Goal: Transaction & Acquisition: Purchase product/service

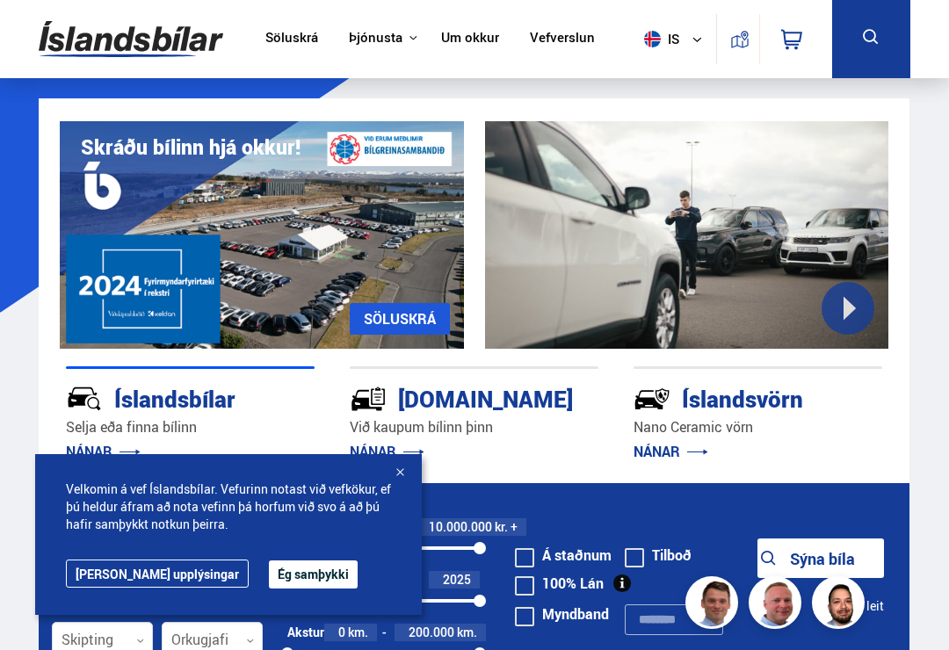
click at [269, 569] on button "Ég samþykki" at bounding box center [313, 574] width 89 height 28
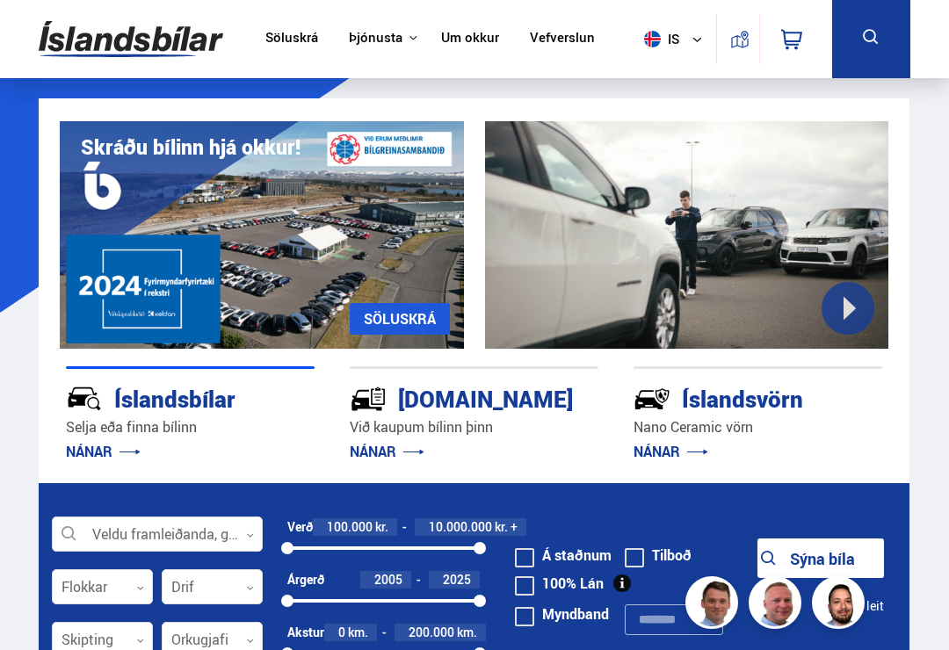
scroll to position [164, 0]
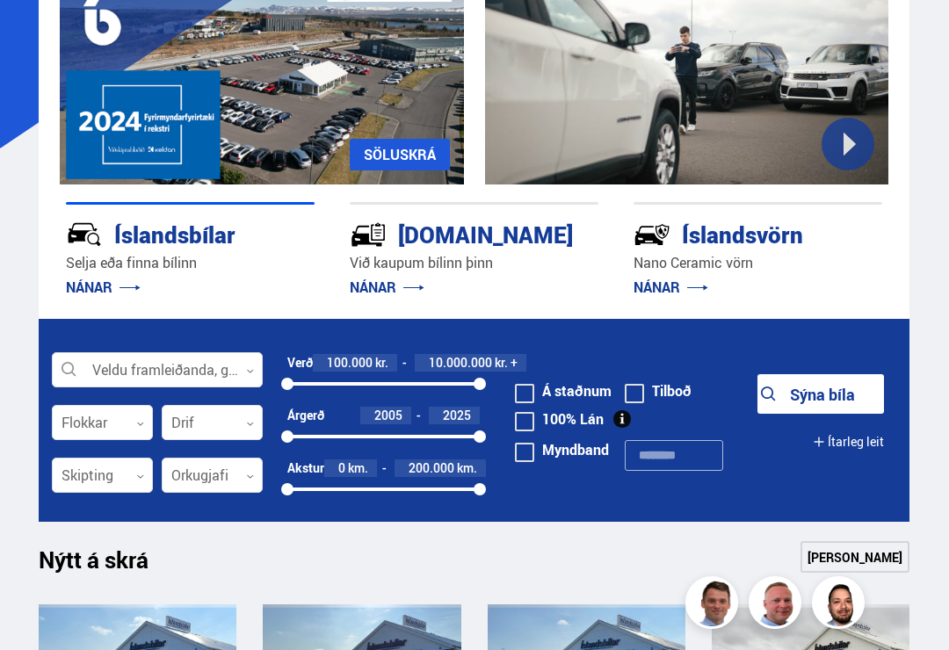
click at [130, 364] on div at bounding box center [157, 370] width 211 height 35
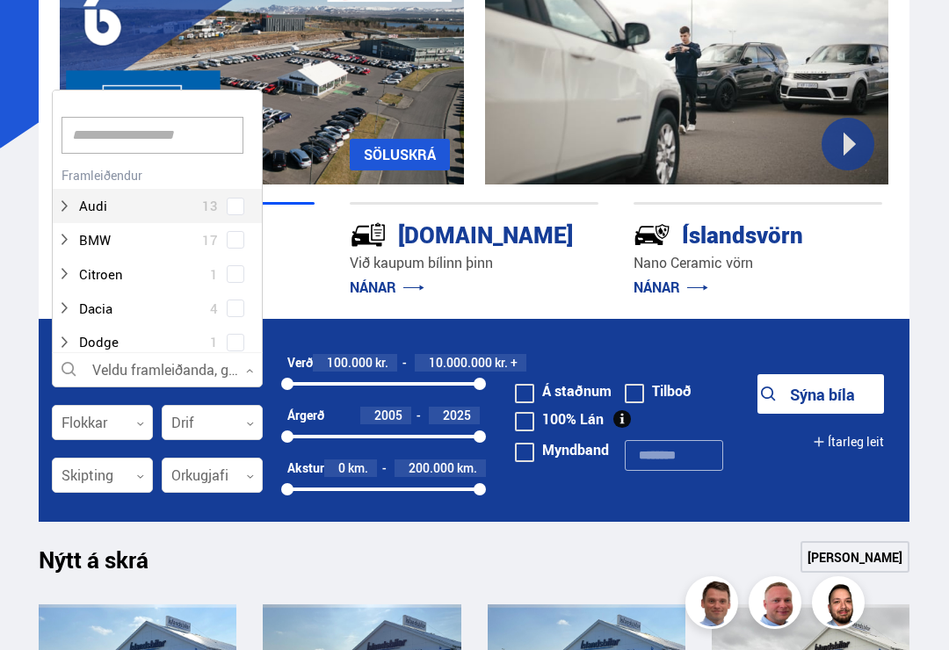
scroll to position [0, 0]
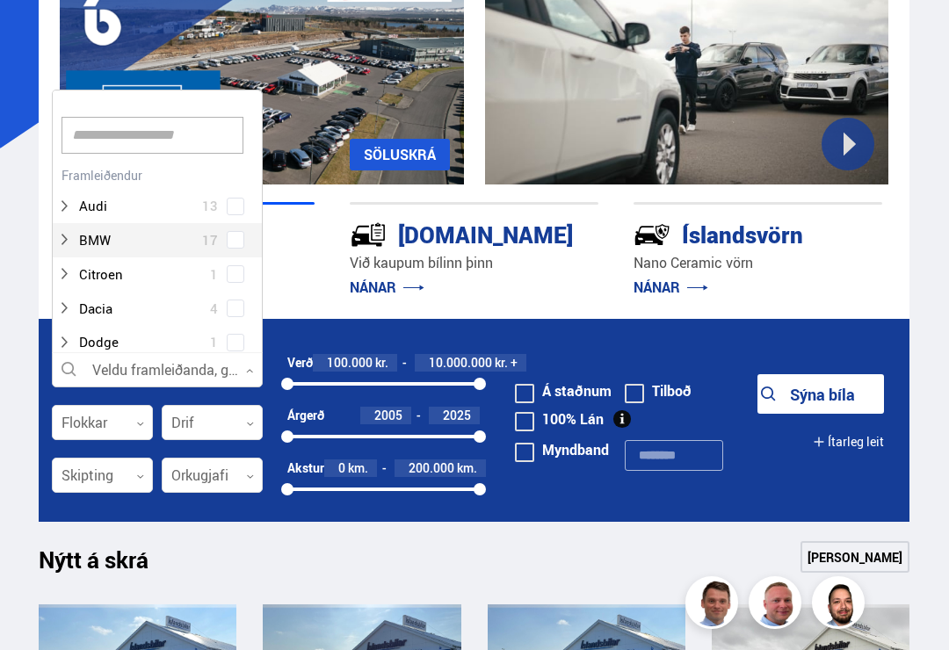
click at [85, 235] on div at bounding box center [139, 239] width 165 height 25
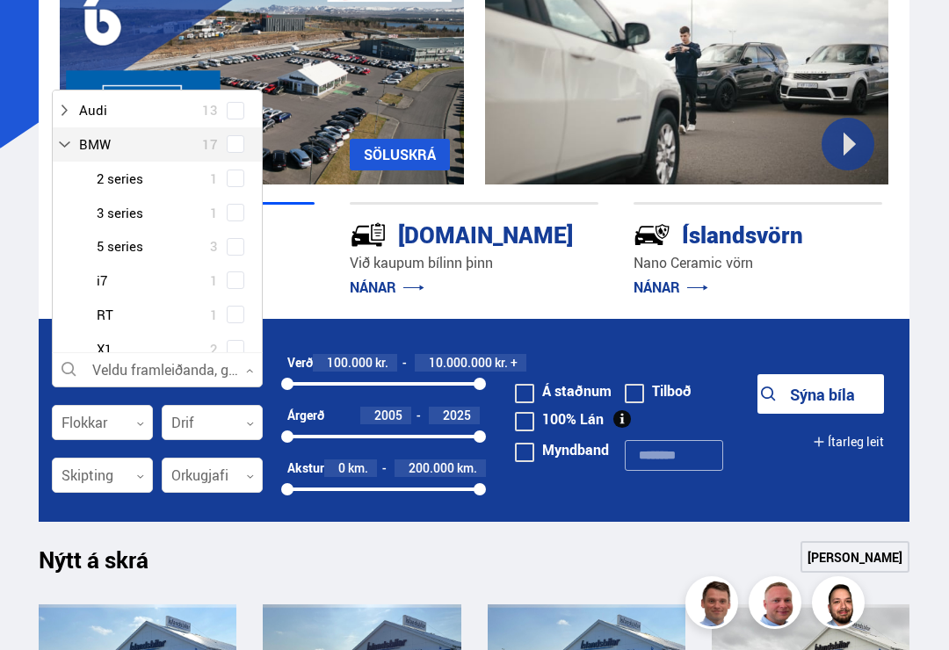
scroll to position [119, 0]
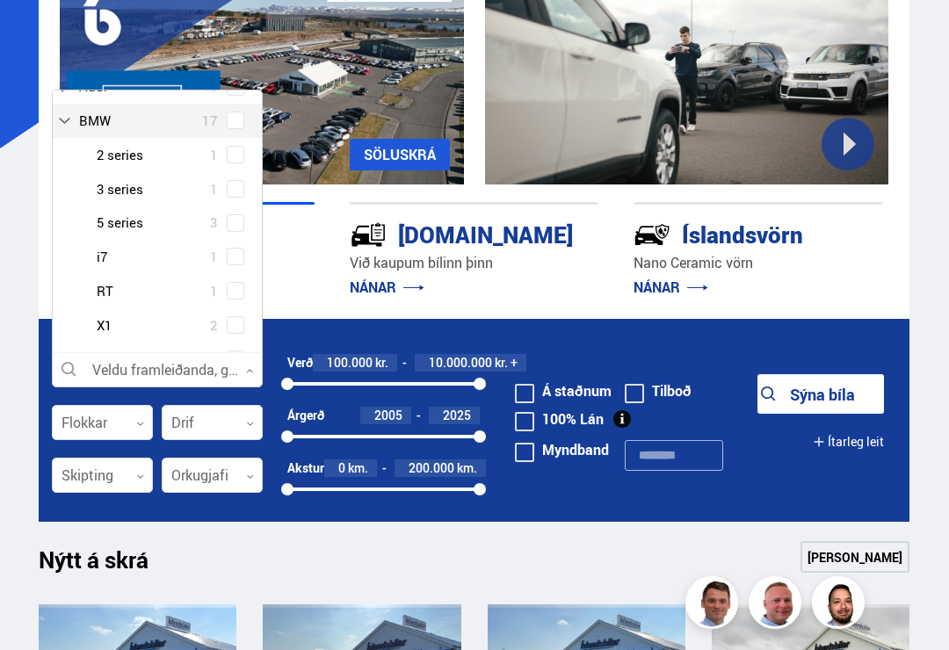
click at [95, 315] on div at bounding box center [174, 325] width 165 height 25
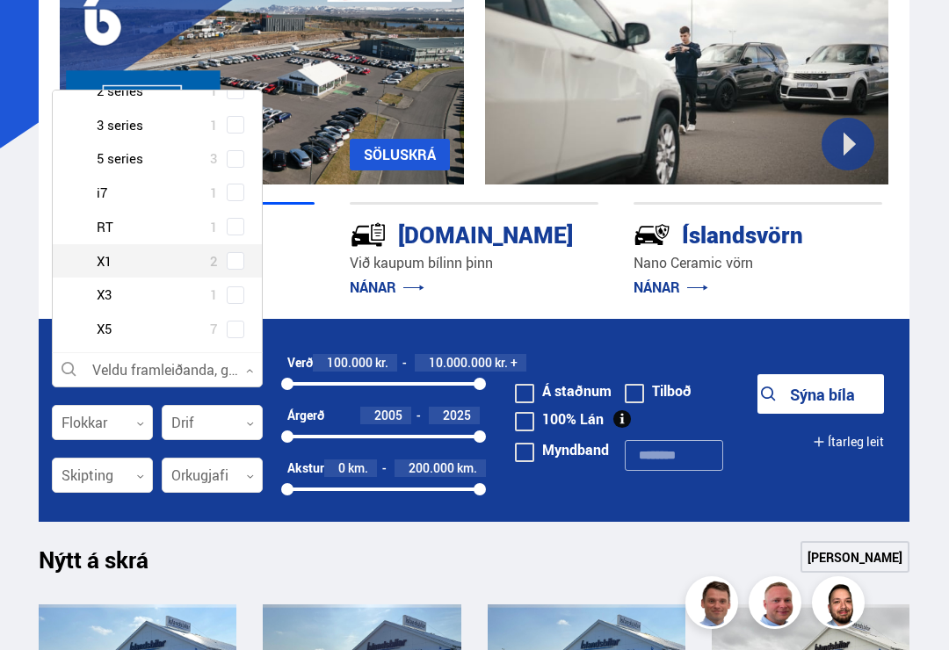
scroll to position [184, 0]
click at [104, 254] on div at bounding box center [174, 260] width 165 height 25
click at [220, 248] on div at bounding box center [174, 260] width 165 height 25
click at [232, 261] on div "BMW 2 series 1 BMW 3 series 1 BMW 5 series 3 BMW i7 1 BMW RT 1 BMW X1 2 BMW X3 …" at bounding box center [157, 209] width 209 height 272
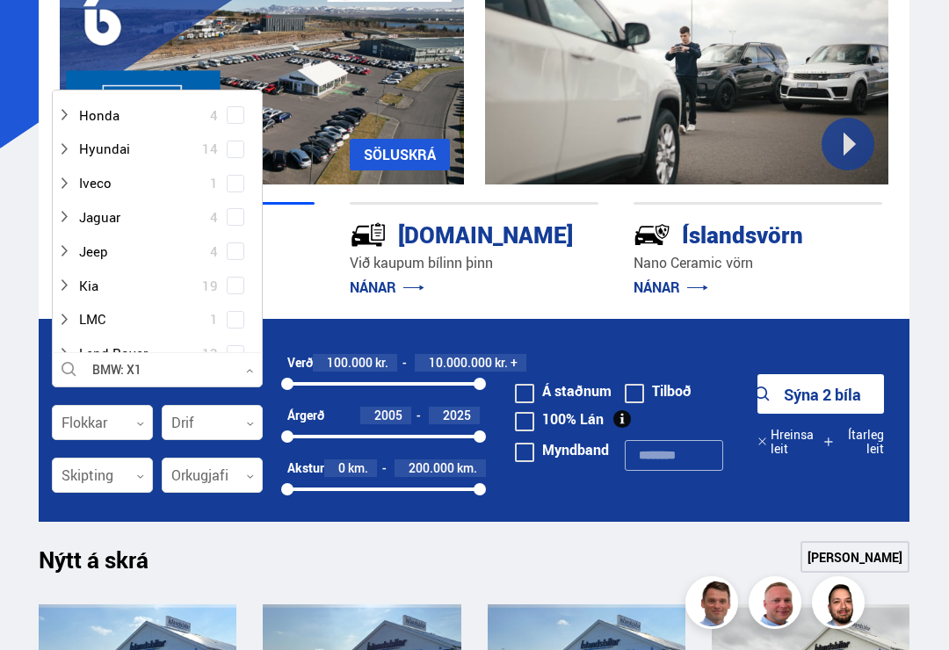
scroll to position [672, 0]
click at [529, 402] on span at bounding box center [524, 393] width 19 height 19
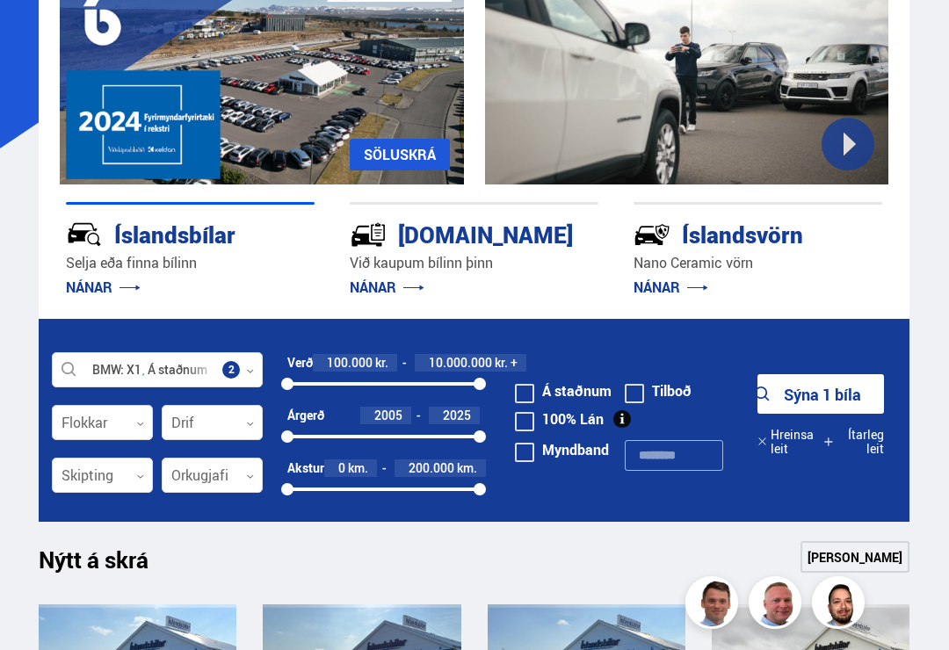
click at [840, 400] on button "Sýna 1 bíla" at bounding box center [820, 394] width 126 height 40
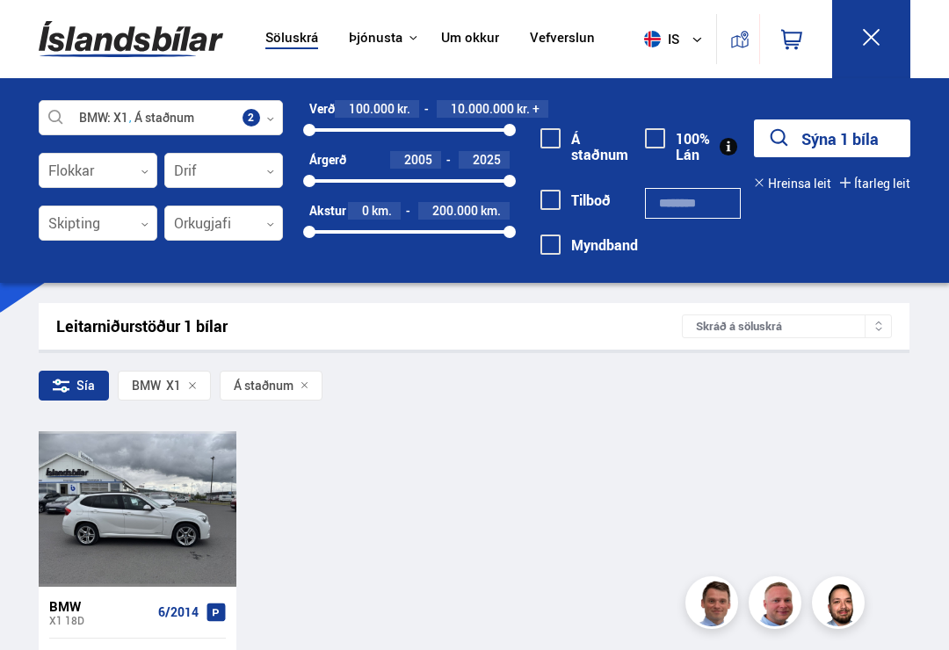
click at [109, 511] on div at bounding box center [97, 508] width 40 height 155
